Goal: Task Accomplishment & Management: Manage account settings

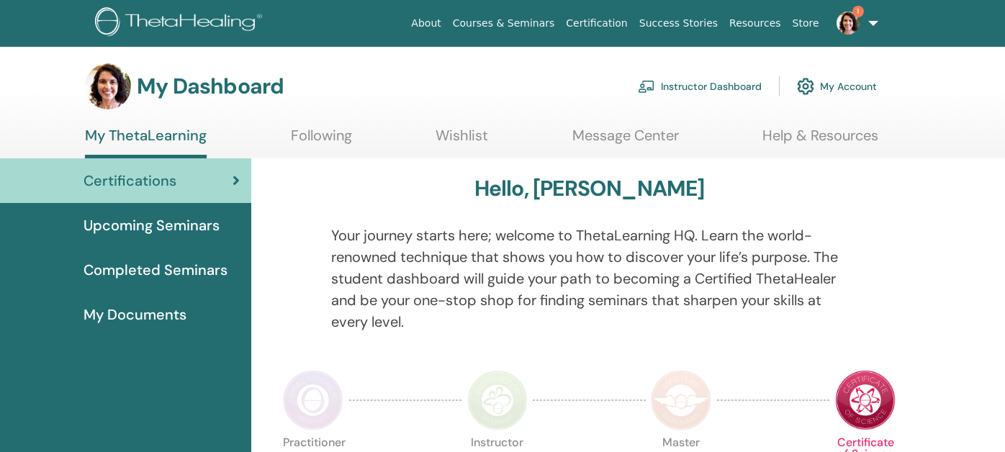
click at [714, 88] on link "Instructor Dashboard" at bounding box center [700, 87] width 124 height 32
click at [705, 81] on link "Instructor Dashboard" at bounding box center [700, 87] width 124 height 32
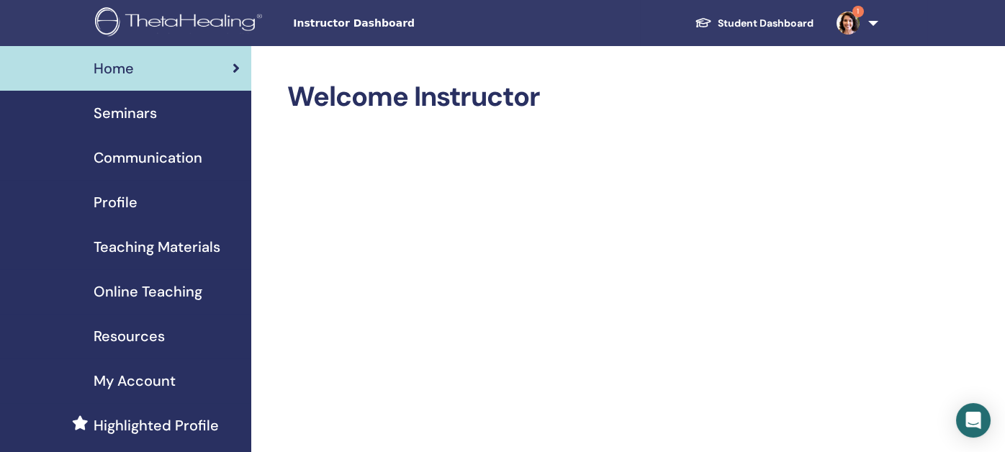
click at [112, 112] on span "Seminars" at bounding box center [125, 113] width 63 height 22
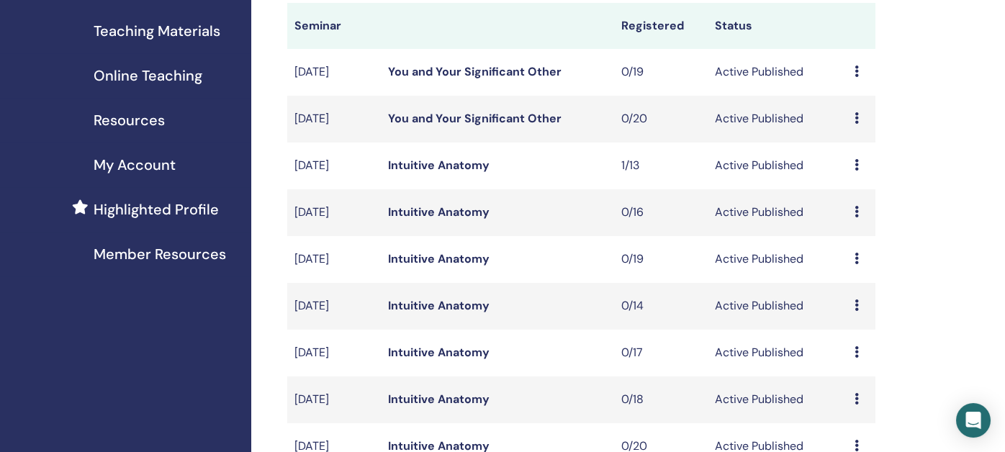
scroll to position [504, 0]
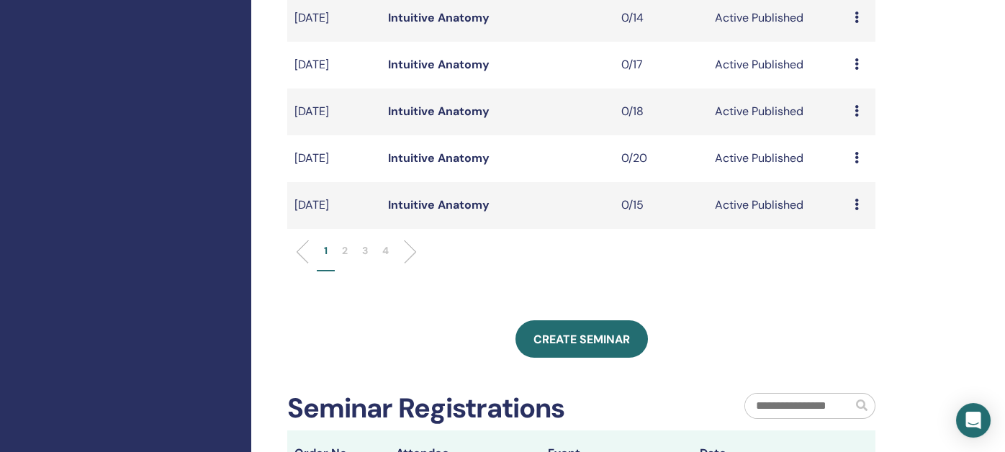
click at [343, 251] on p "2" at bounding box center [345, 250] width 6 height 15
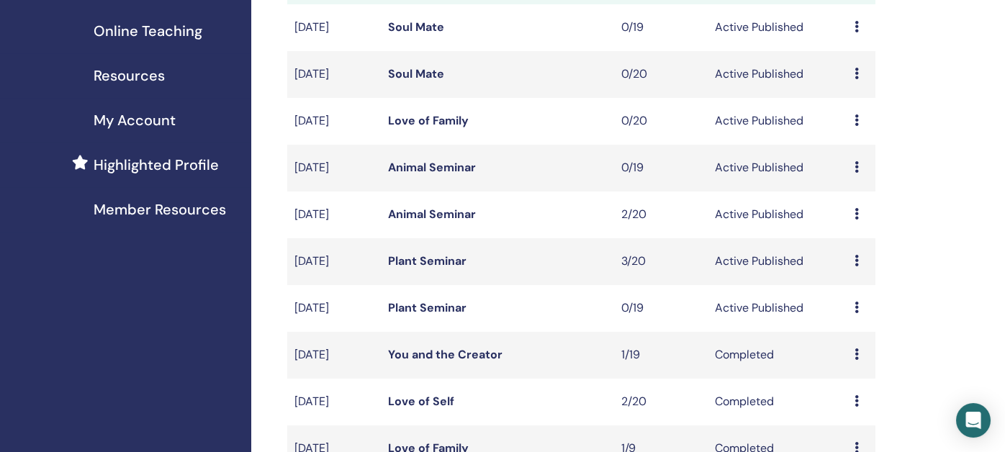
scroll to position [216, 0]
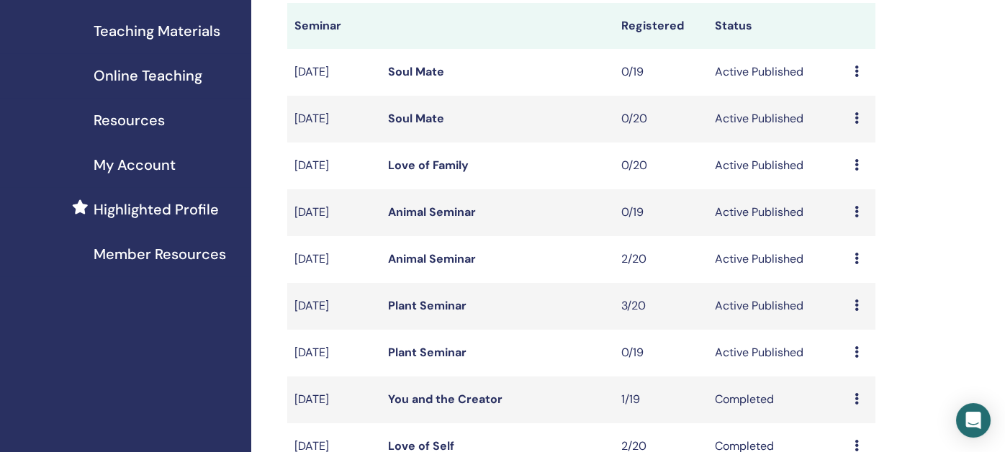
click at [409, 305] on link "Plant Seminar" at bounding box center [427, 305] width 78 height 15
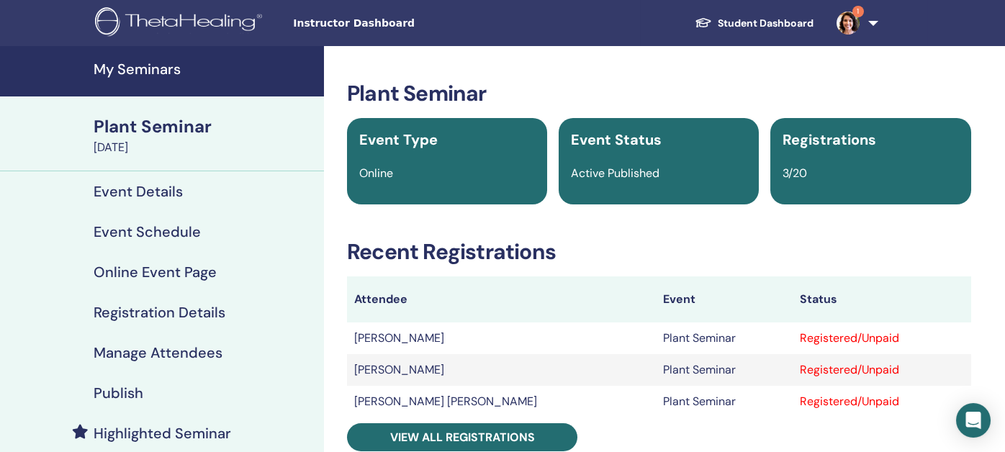
click at [107, 391] on h4 "Publish" at bounding box center [119, 392] width 50 height 17
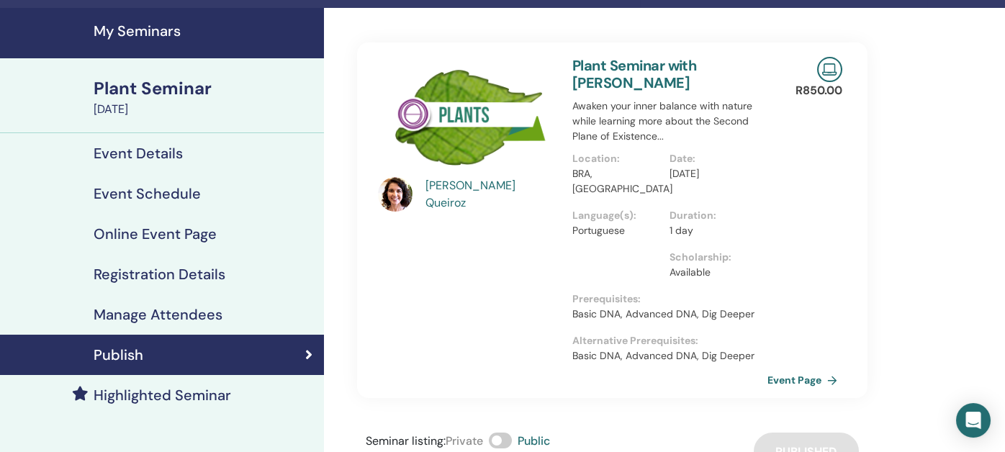
scroll to position [71, 0]
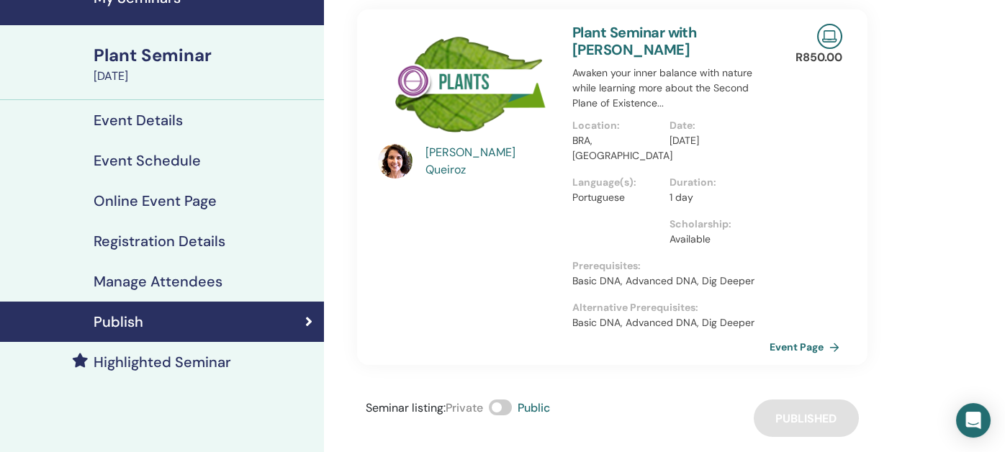
click at [785, 336] on link "Event Page" at bounding box center [808, 347] width 76 height 22
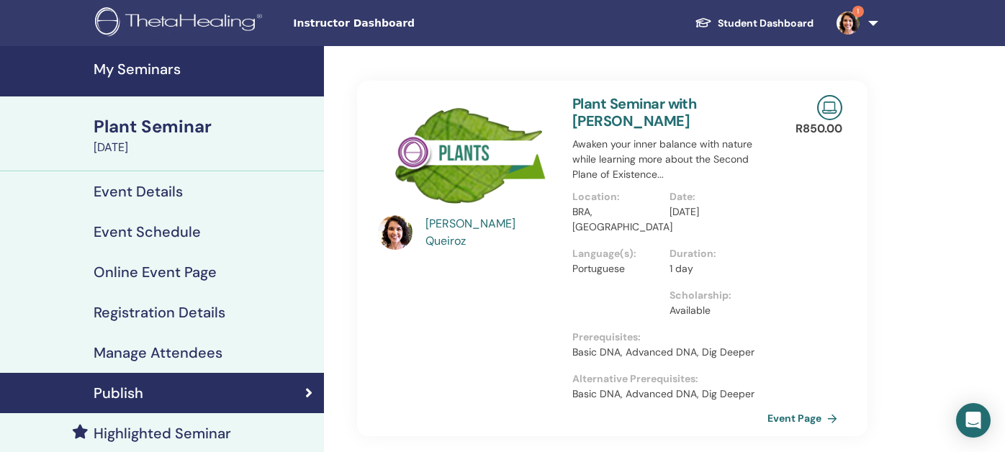
scroll to position [71, 0]
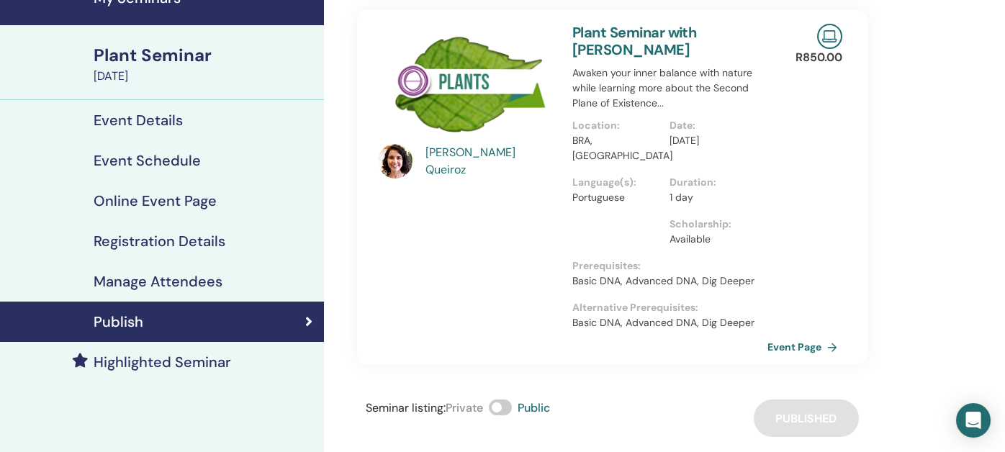
click at [130, 60] on div "Plant Seminar" at bounding box center [205, 55] width 222 height 24
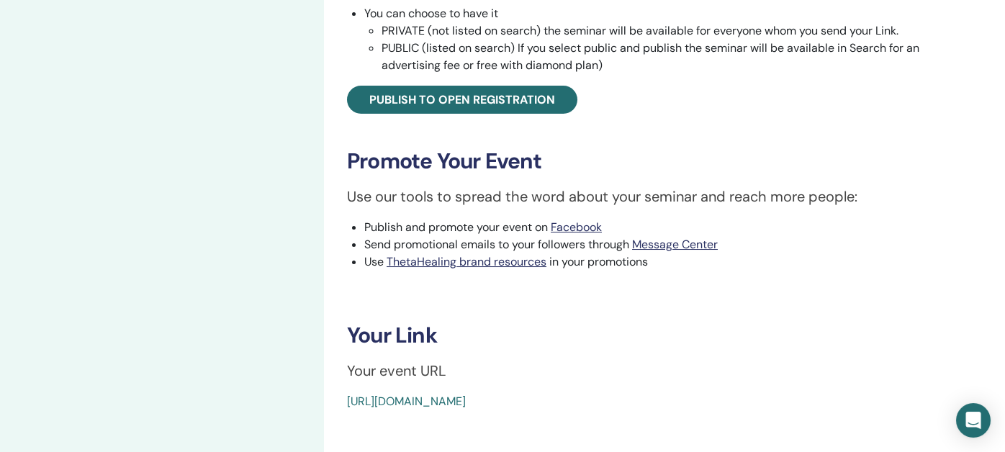
scroll to position [647, 0]
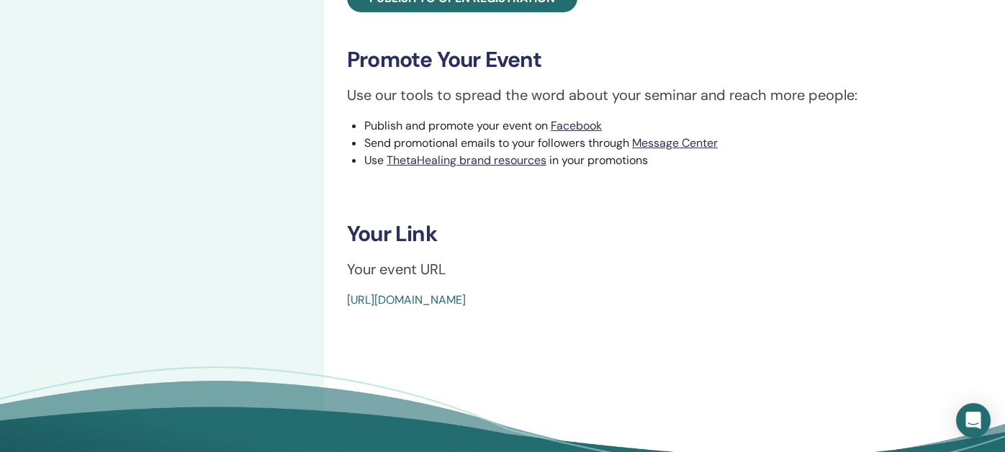
drag, startPoint x: 675, startPoint y: 294, endPoint x: 343, endPoint y: 292, distance: 331.9
copy link "[URL][DOMAIN_NAME]"
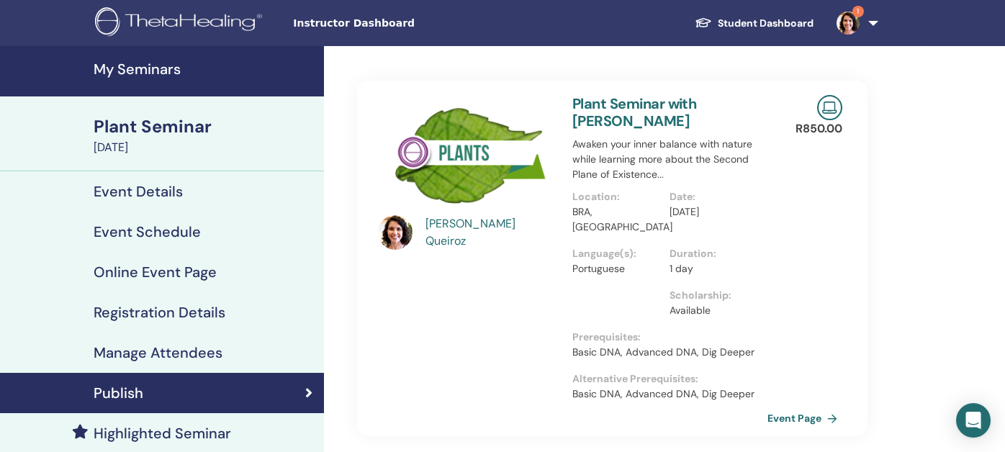
click at [153, 66] on h4 "My Seminars" at bounding box center [205, 68] width 222 height 17
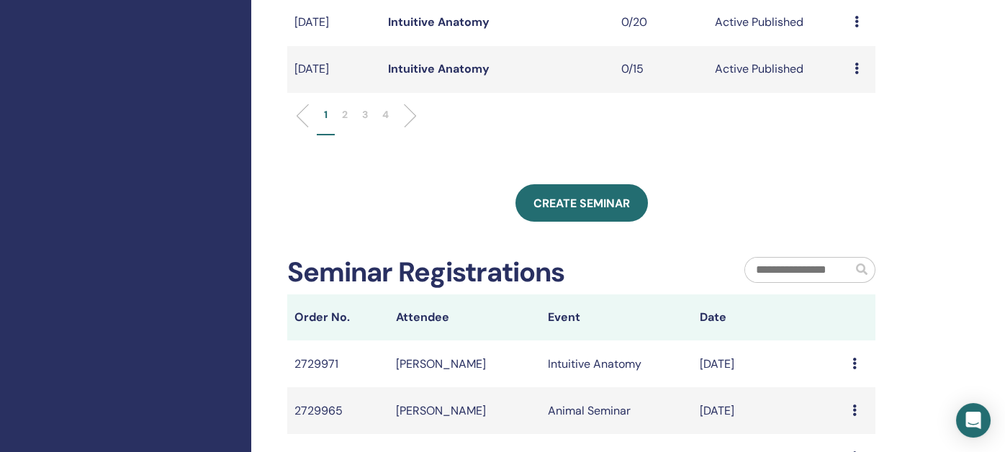
scroll to position [647, 0]
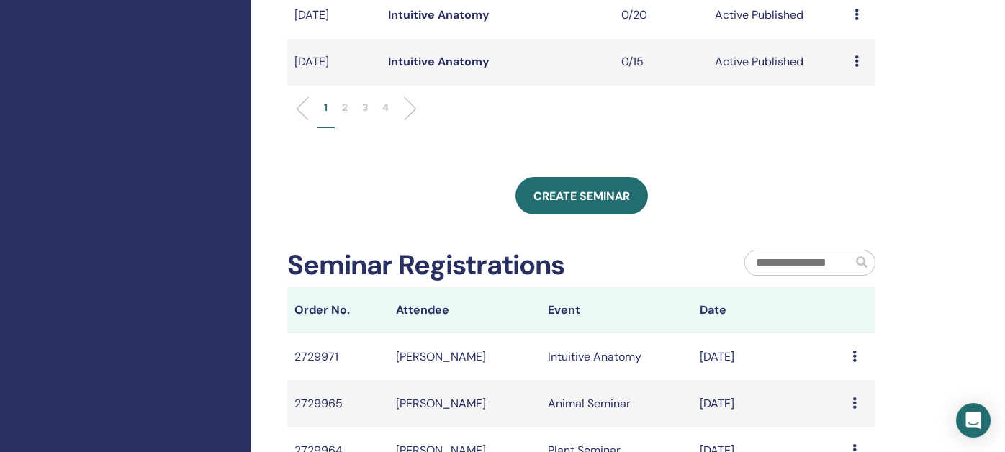
click at [342, 107] on p "2" at bounding box center [345, 107] width 6 height 15
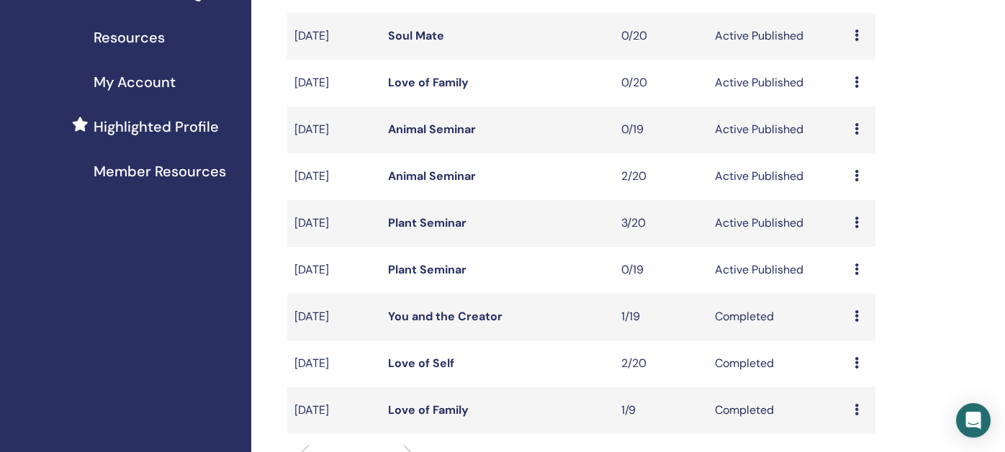
scroll to position [287, 0]
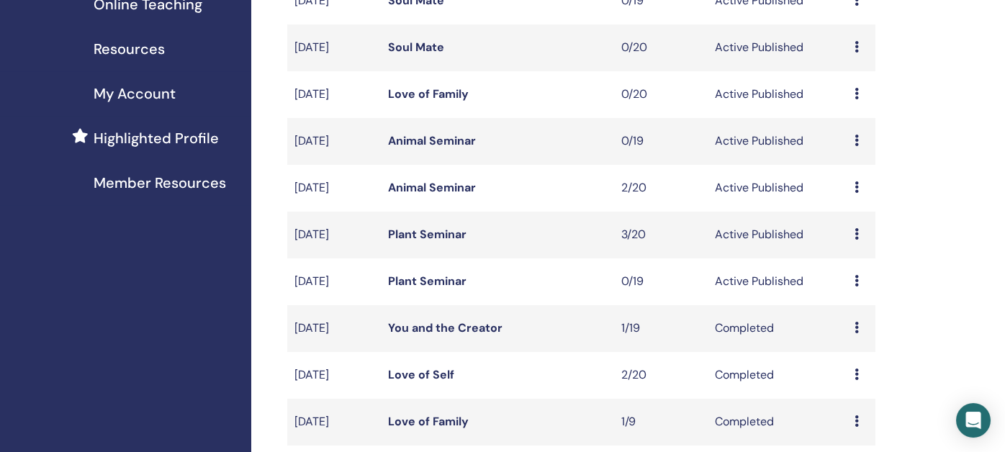
click at [434, 188] on link "Animal Seminar" at bounding box center [432, 187] width 88 height 15
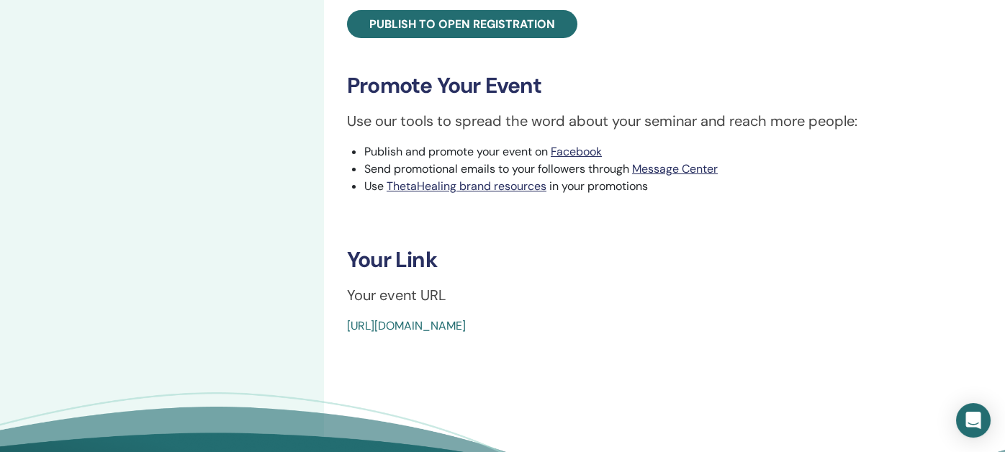
scroll to position [647, 0]
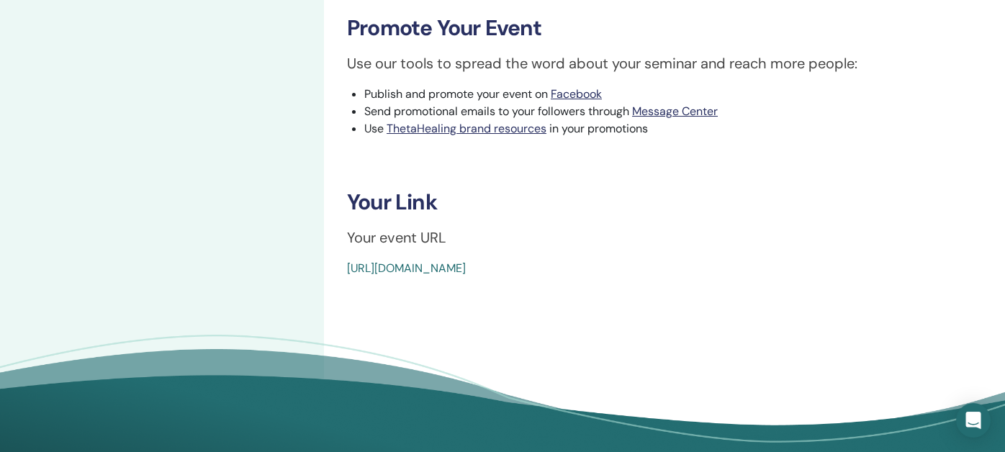
drag, startPoint x: 680, startPoint y: 267, endPoint x: 333, endPoint y: 261, distance: 347.1
copy link "[URL][DOMAIN_NAME]"
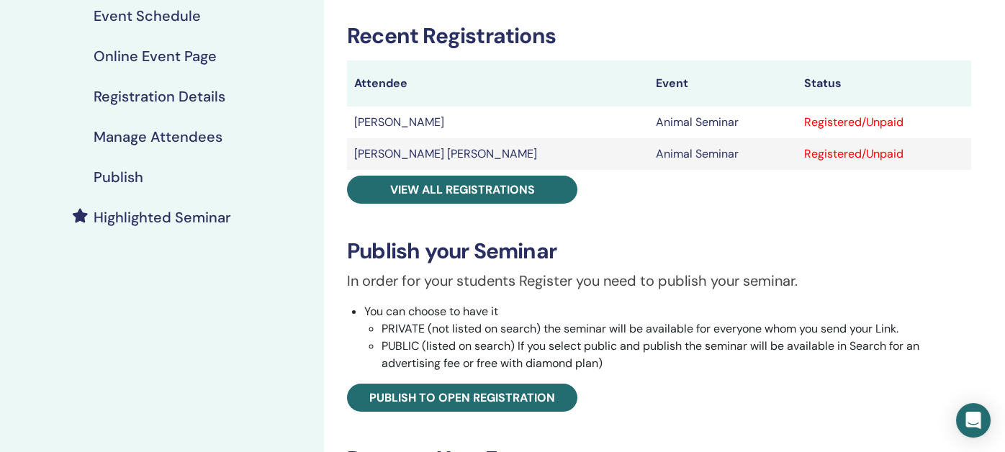
scroll to position [0, 0]
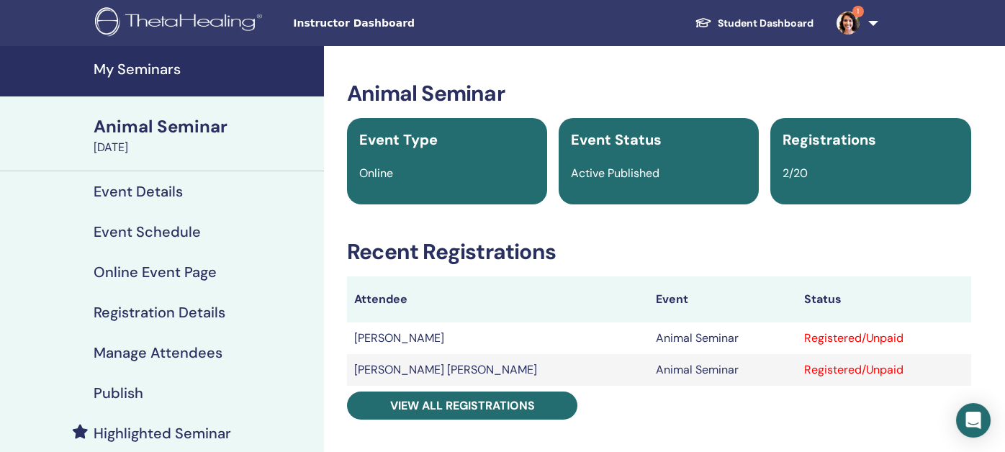
click at [852, 22] on img at bounding box center [848, 23] width 23 height 23
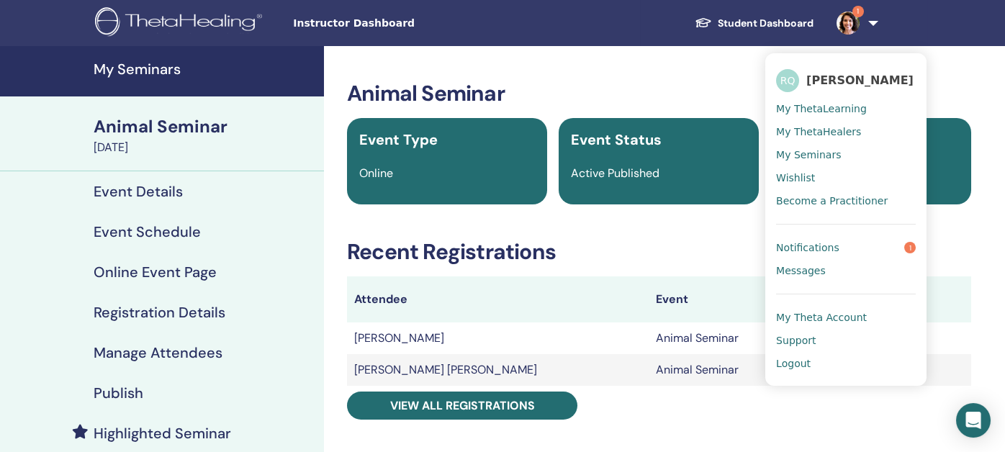
click at [814, 250] on span "Notifications" at bounding box center [807, 247] width 63 height 13
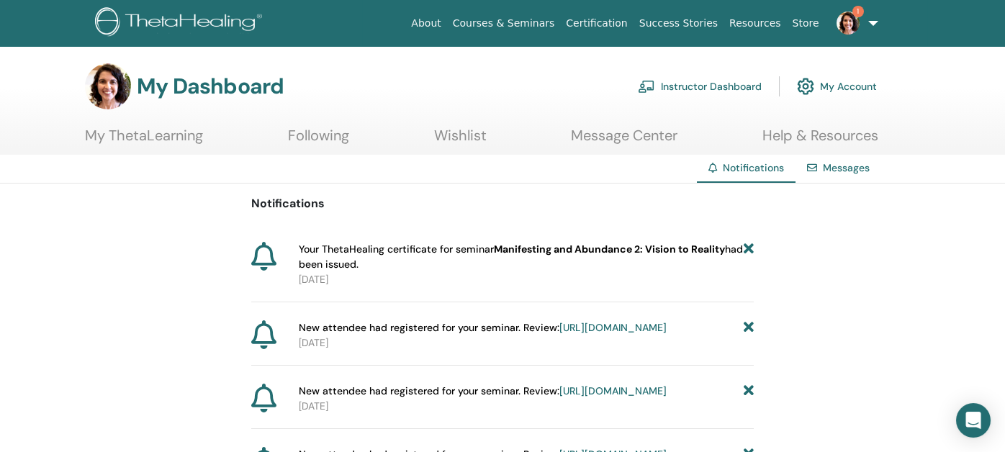
click at [701, 85] on link "Instructor Dashboard" at bounding box center [700, 87] width 124 height 32
